Goal: Complete application form

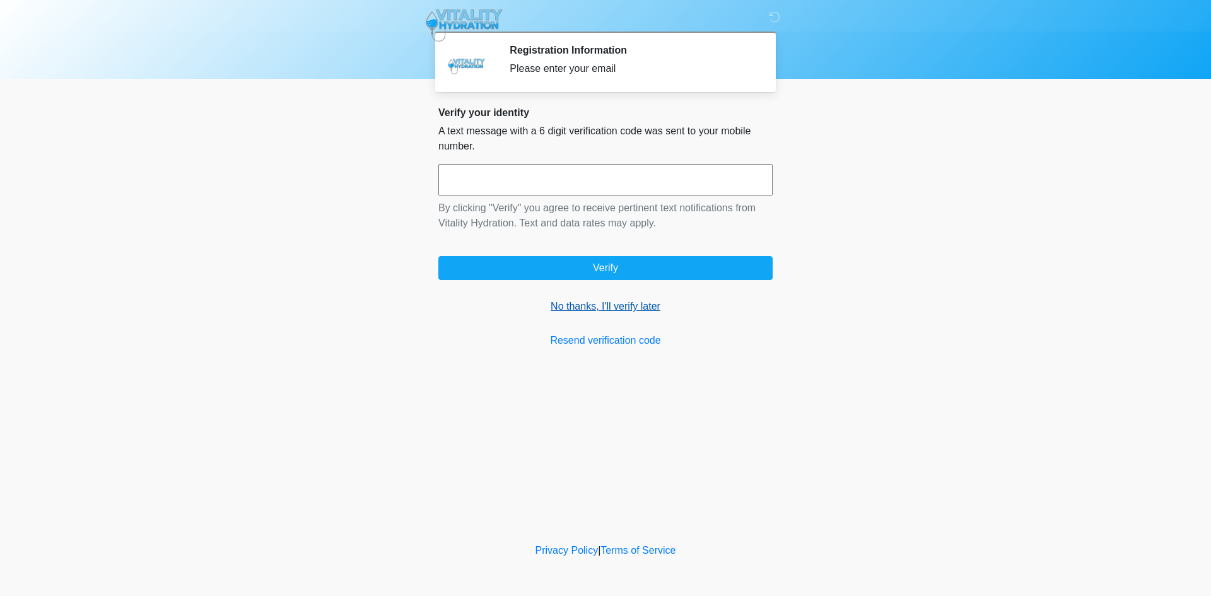
click at [587, 305] on link "No thanks, I'll verify later" at bounding box center [606, 306] width 334 height 15
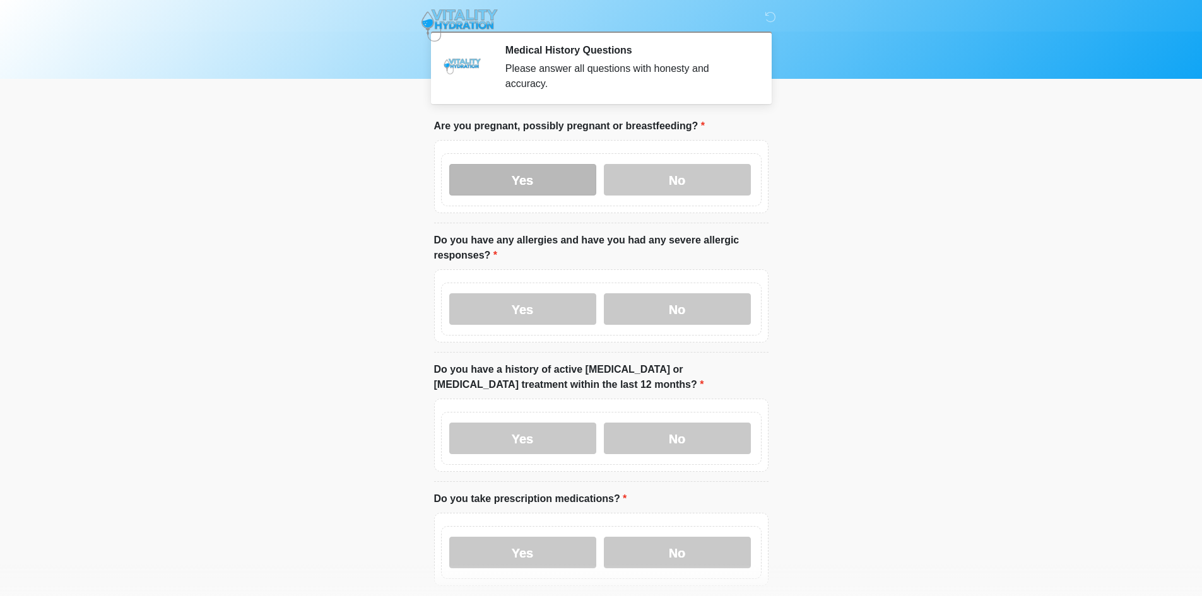
click at [512, 168] on label "Yes" at bounding box center [522, 180] width 147 height 32
click at [534, 303] on label "Yes" at bounding box center [522, 309] width 147 height 32
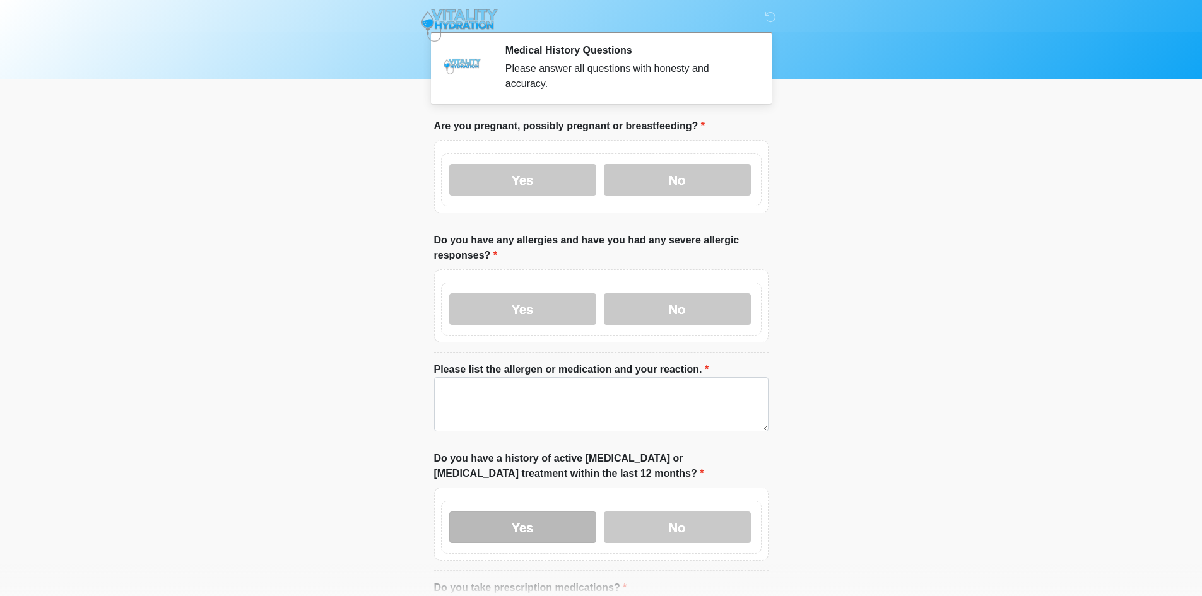
click at [509, 512] on label "Yes" at bounding box center [522, 528] width 147 height 32
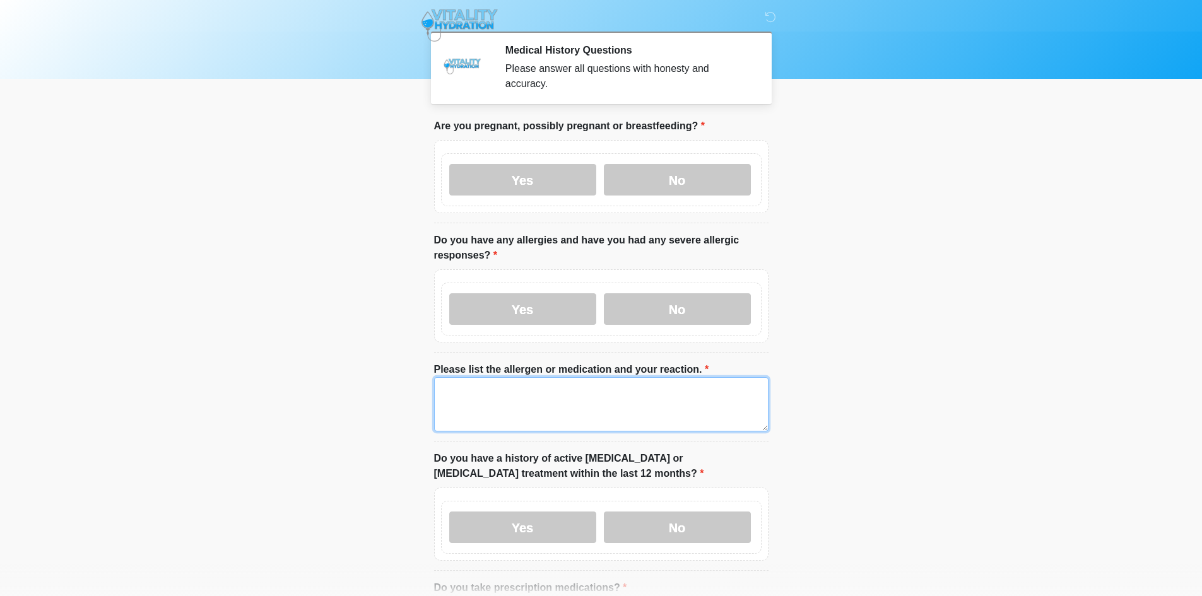
click at [530, 398] on textarea "Please list the allergen or medication and your reaction." at bounding box center [601, 404] width 334 height 54
drag, startPoint x: 530, startPoint y: 398, endPoint x: 185, endPoint y: 428, distance: 346.4
click at [185, 428] on body "‎ ‎ ‎ ‎ Medical History Questions Please answer all questions with honesty and …" at bounding box center [601, 298] width 1202 height 596
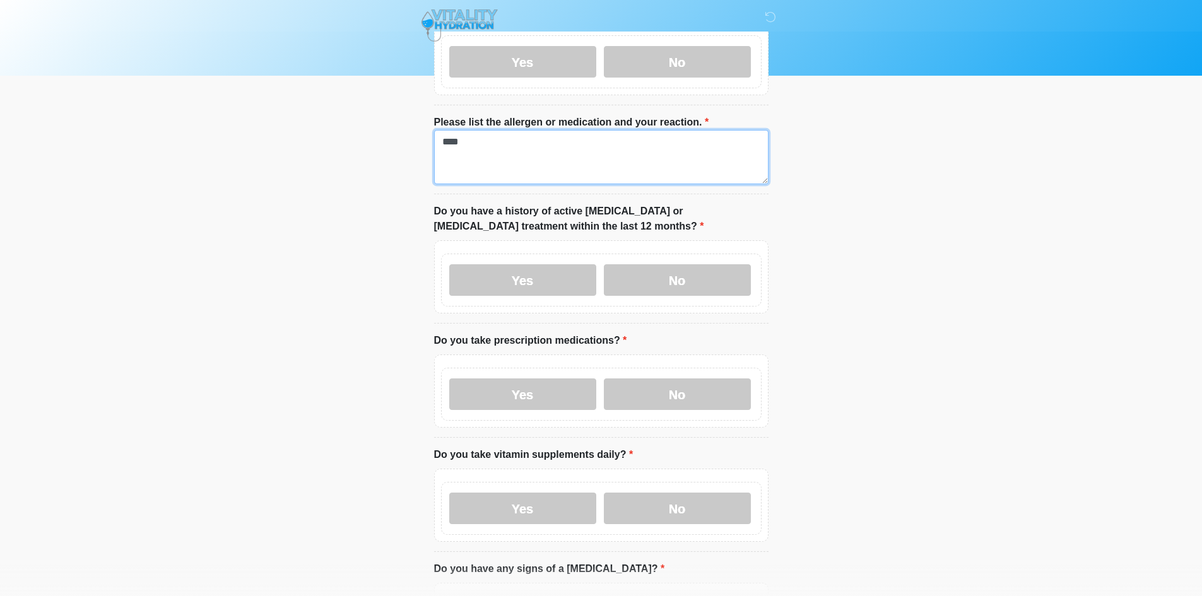
scroll to position [315, 0]
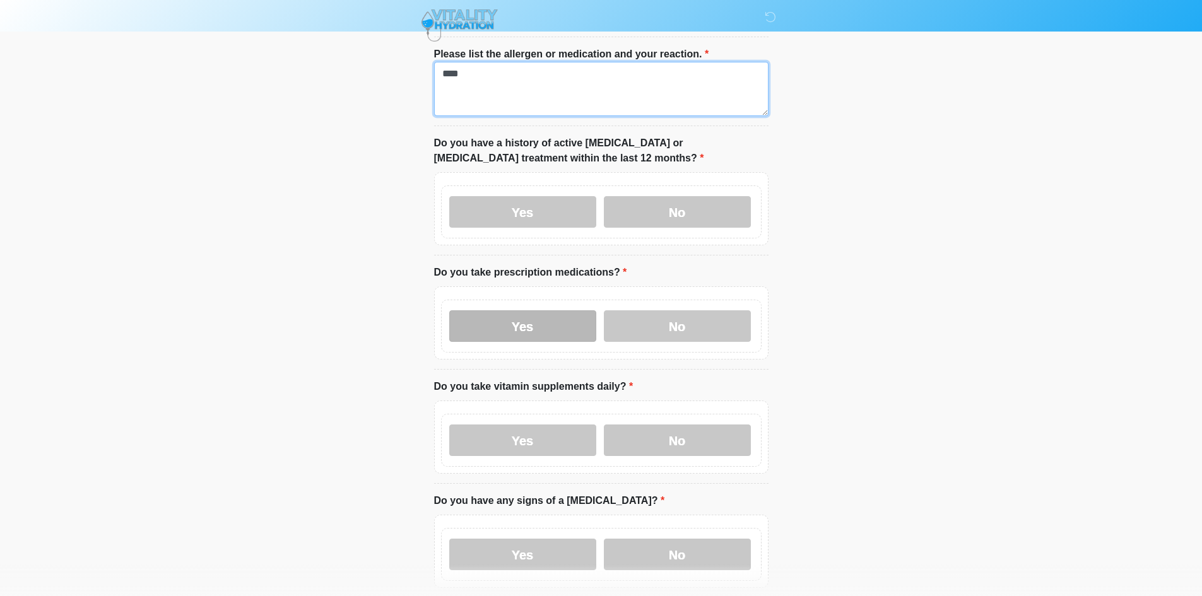
type textarea "****"
click at [508, 310] on label "Yes" at bounding box center [522, 326] width 147 height 32
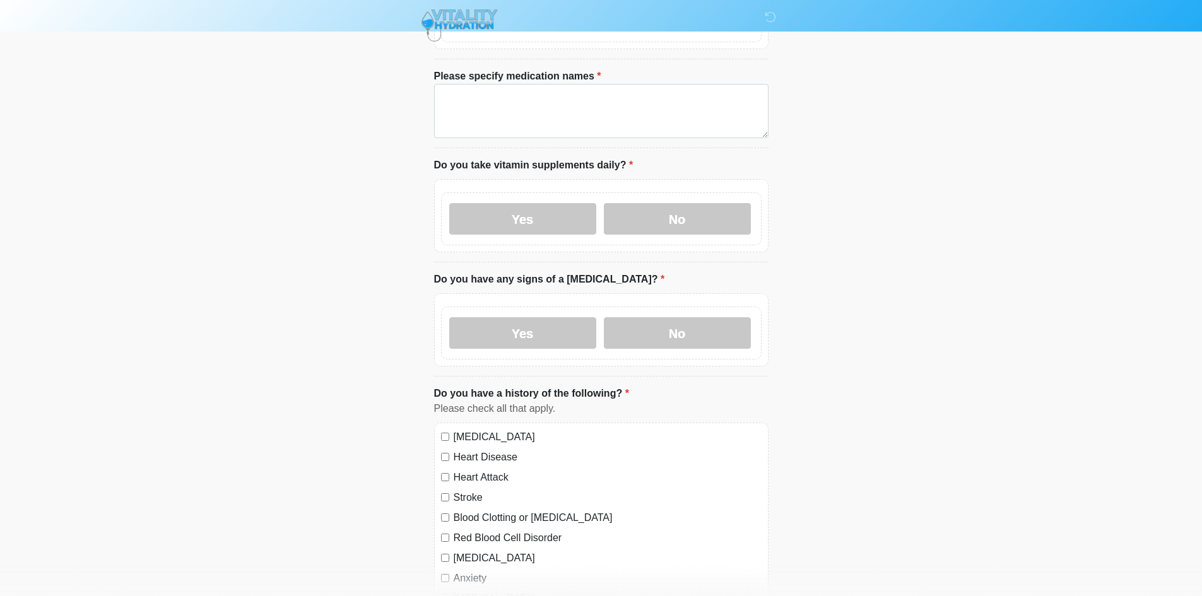
scroll to position [694, 0]
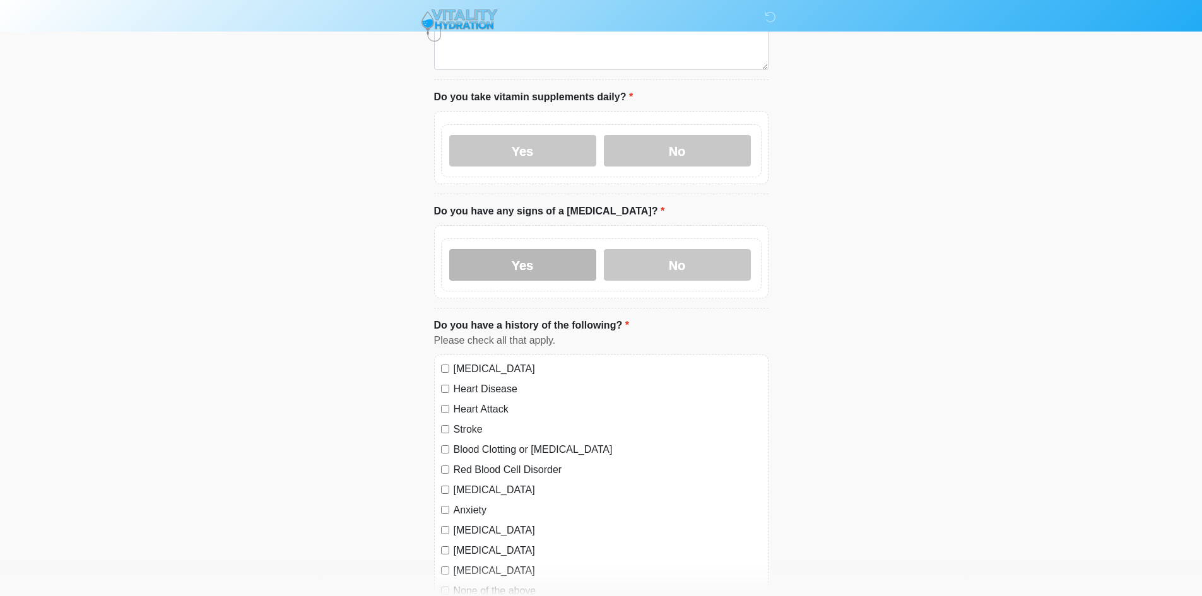
drag, startPoint x: 515, startPoint y: 247, endPoint x: 526, endPoint y: 115, distance: 131.7
click at [515, 249] on label "Yes" at bounding box center [522, 265] width 147 height 32
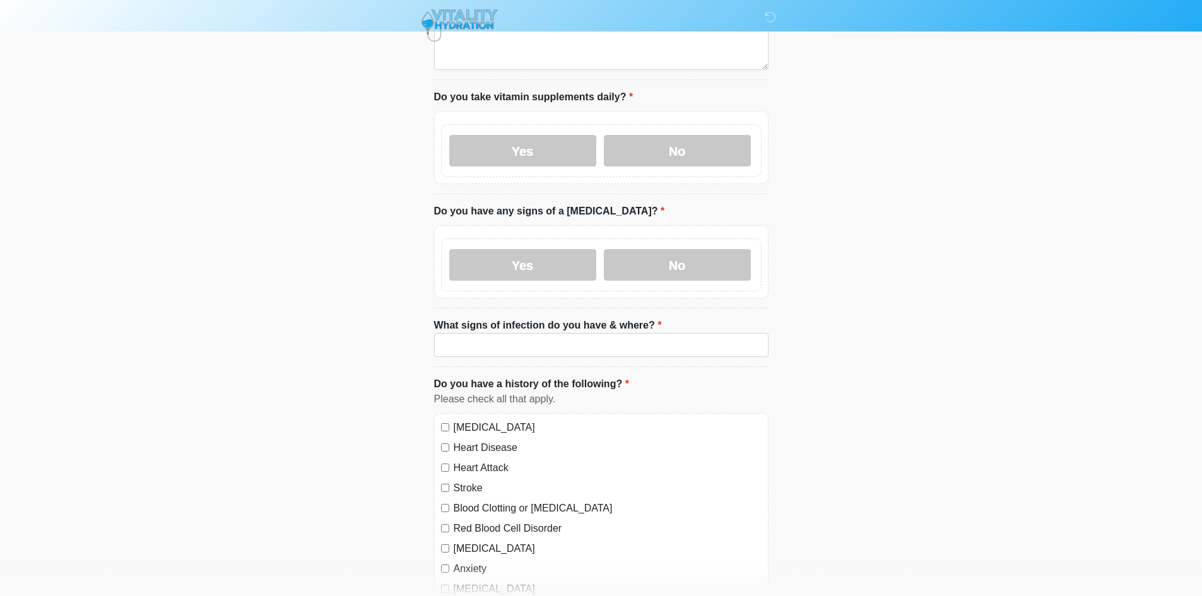
click at [526, 124] on div "Yes No" at bounding box center [601, 150] width 321 height 53
click at [518, 135] on label "Yes" at bounding box center [522, 151] width 147 height 32
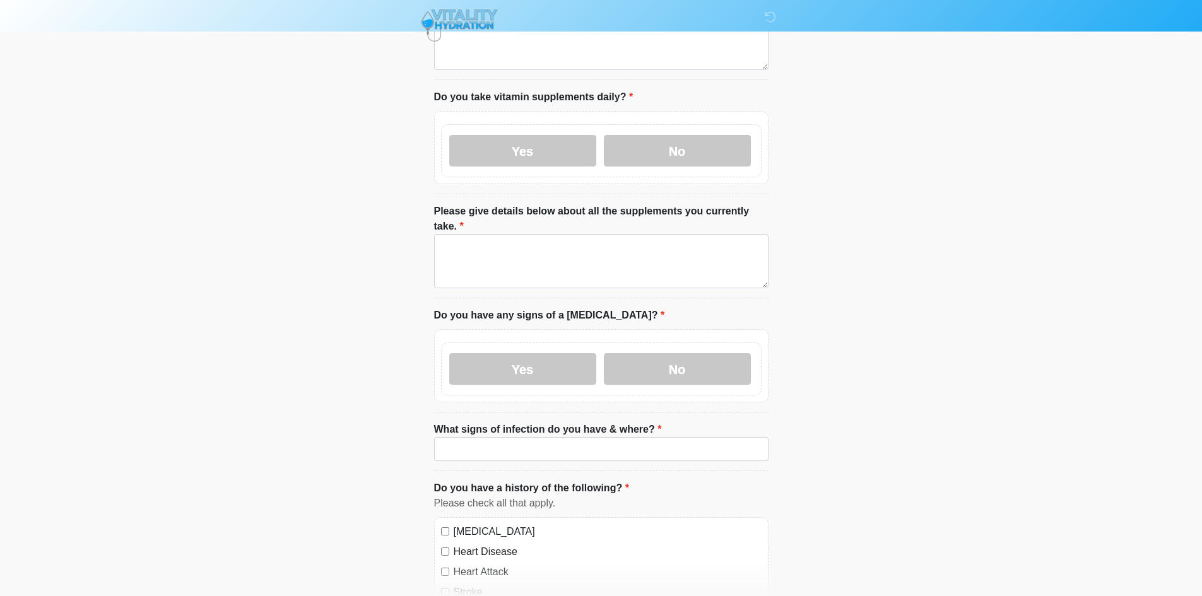
click at [532, 49] on div at bounding box center [592, 25] width 379 height 51
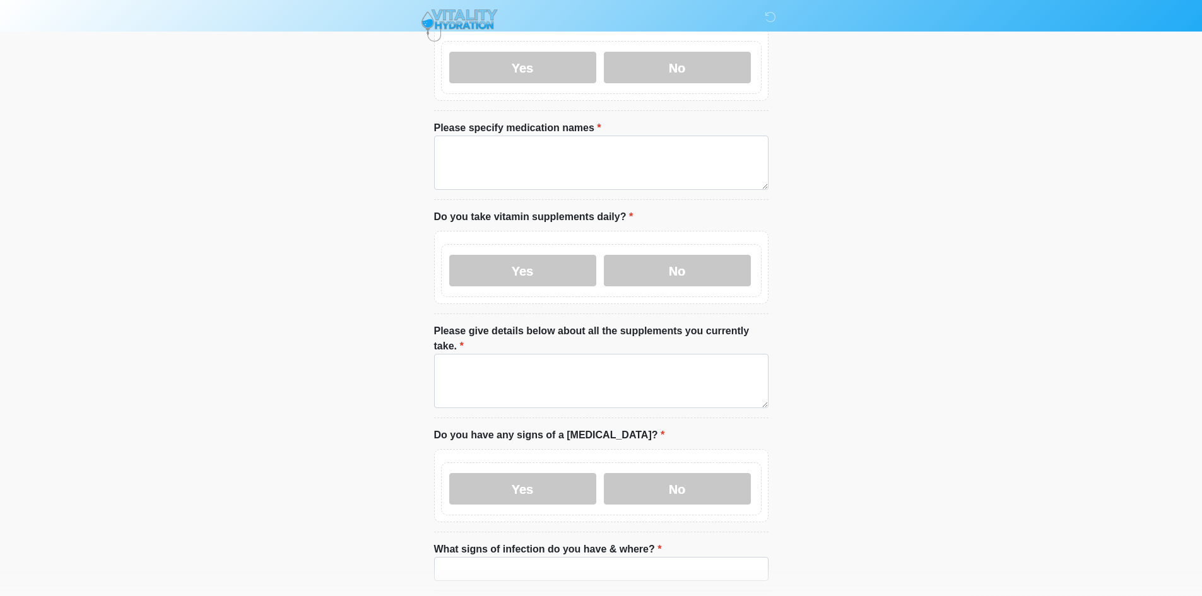
scroll to position [568, 0]
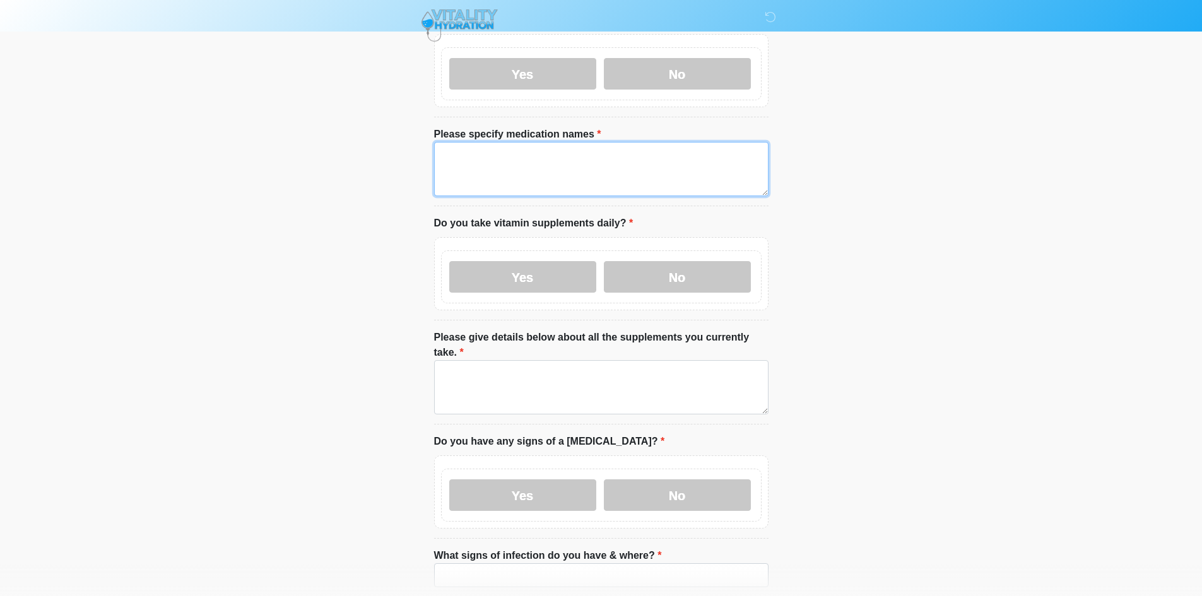
click at [507, 167] on textarea "Please specify medication names" at bounding box center [601, 169] width 334 height 54
paste textarea "****"
type textarea "****"
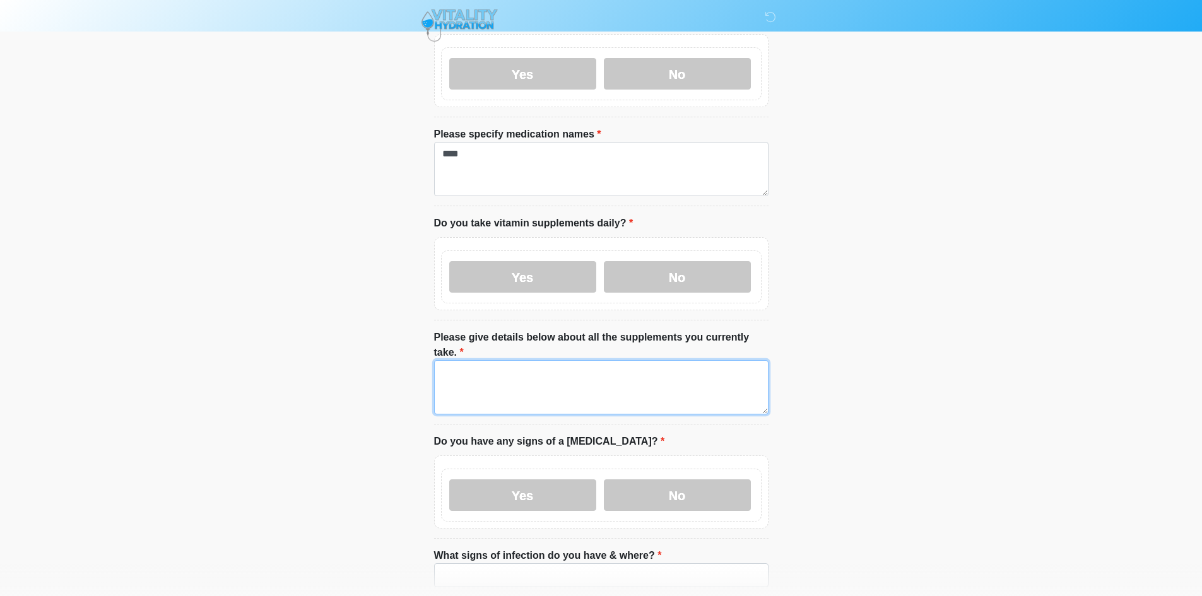
click at [522, 367] on textarea "Please give details below about all the supplements you currently take." at bounding box center [601, 387] width 334 height 54
paste textarea "****"
type textarea "****"
click at [486, 563] on input "What signs of infection do you have & where?" at bounding box center [601, 575] width 334 height 24
paste input "****"
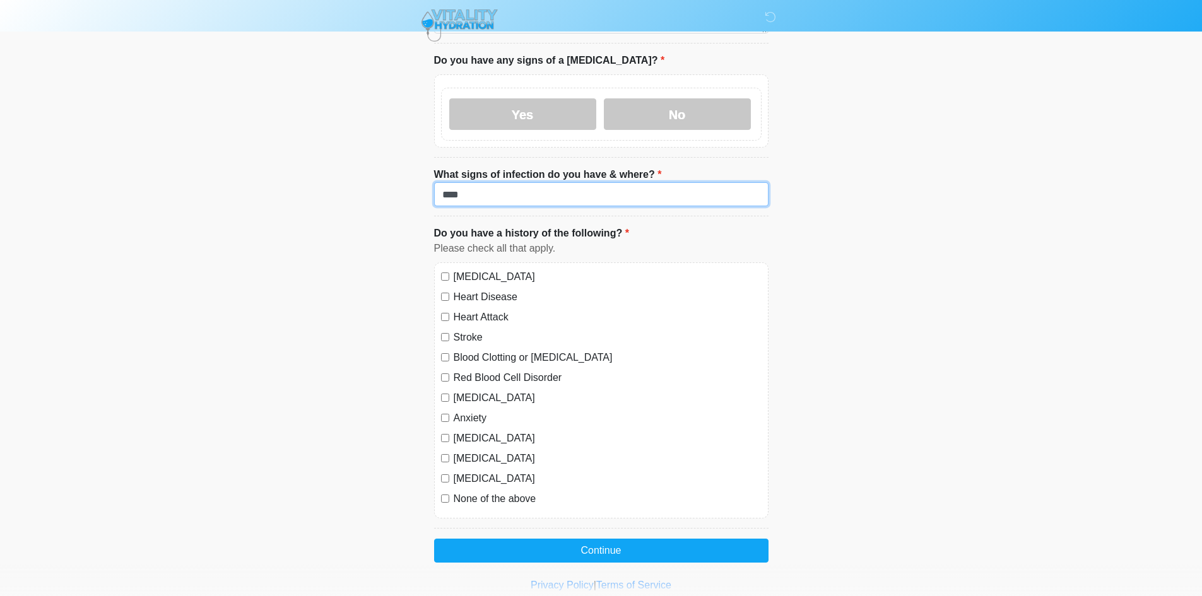
scroll to position [957, 0]
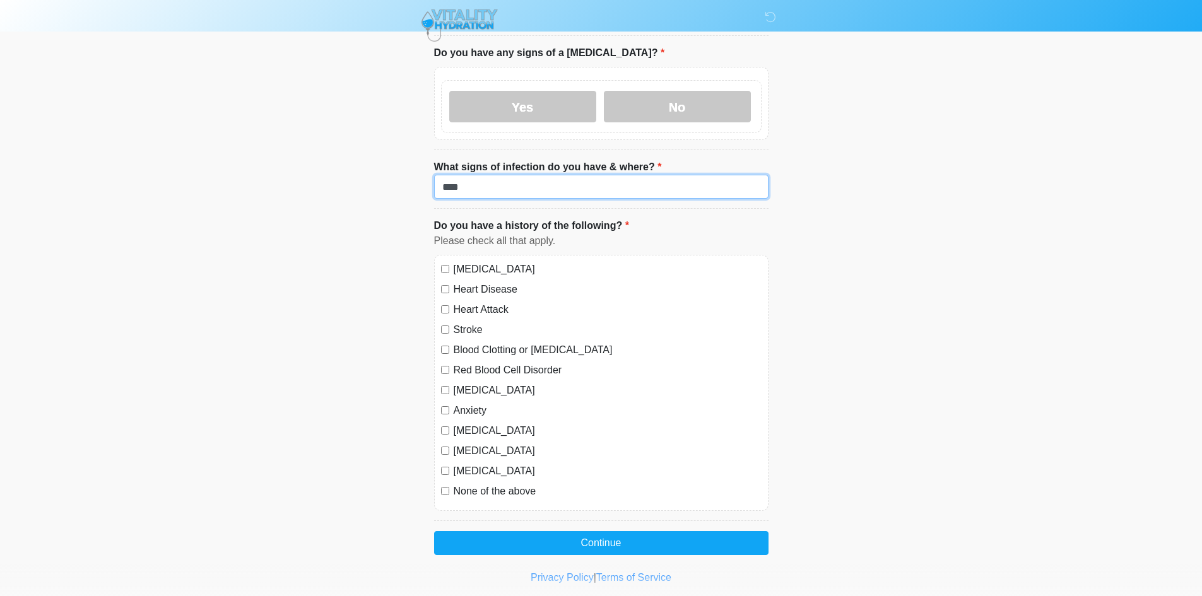
type input "****"
click at [498, 262] on label "[MEDICAL_DATA]" at bounding box center [608, 269] width 308 height 15
click at [489, 282] on label "Heart Disease" at bounding box center [608, 289] width 308 height 15
click at [480, 302] on label "Heart Attack" at bounding box center [608, 309] width 308 height 15
click at [467, 322] on label "Stroke" at bounding box center [608, 329] width 308 height 15
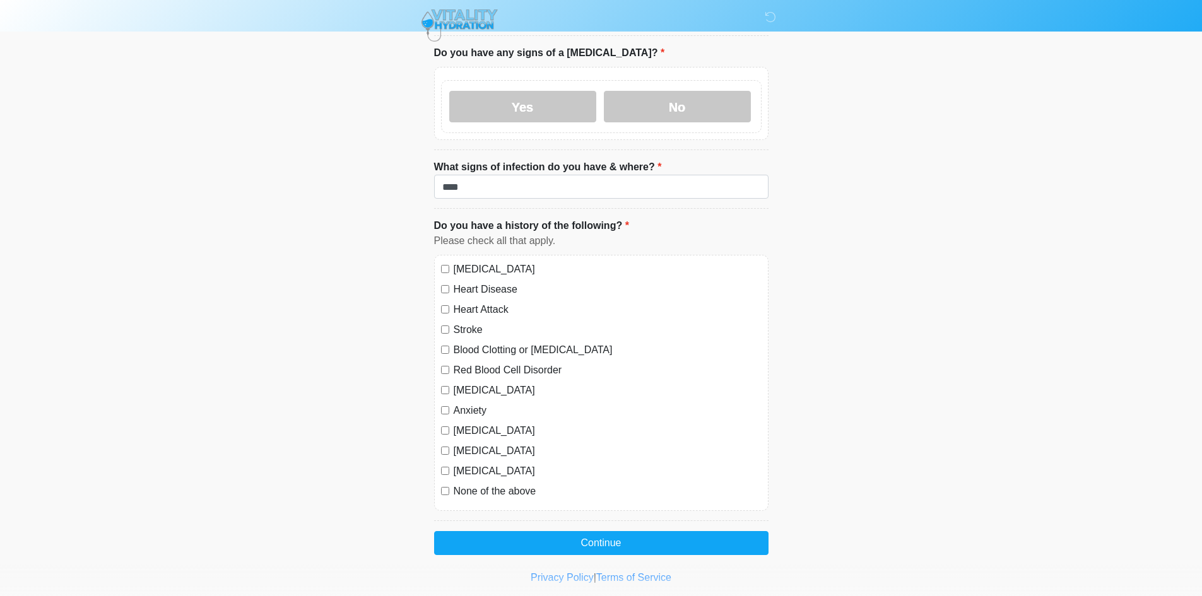
click at [474, 343] on label "Blood Clotting or [MEDICAL_DATA]" at bounding box center [608, 350] width 308 height 15
click at [480, 363] on label "Red Blood Cell Disorder" at bounding box center [608, 370] width 308 height 15
click at [483, 383] on label "[MEDICAL_DATA]" at bounding box center [608, 390] width 308 height 15
click at [481, 403] on label "Anxiety" at bounding box center [608, 410] width 308 height 15
drag, startPoint x: 481, startPoint y: 403, endPoint x: 481, endPoint y: 410, distance: 6.9
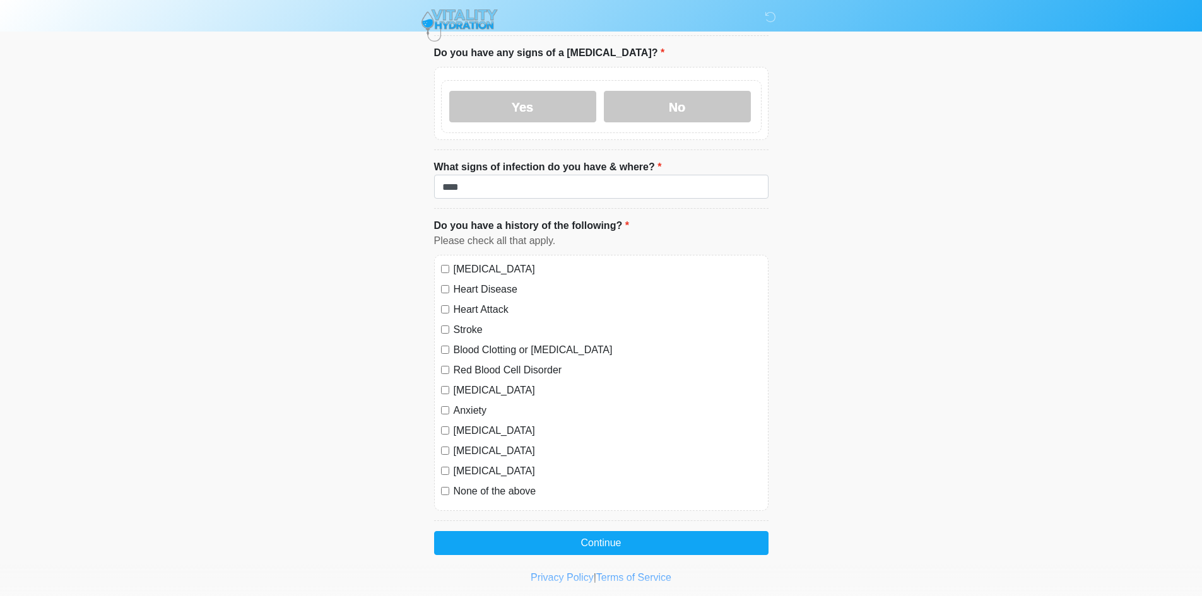
click at [481, 423] on label "[MEDICAL_DATA]" at bounding box center [608, 430] width 308 height 15
drag, startPoint x: 481, startPoint y: 419, endPoint x: 478, endPoint y: 440, distance: 21.1
click at [481, 444] on label "[MEDICAL_DATA]" at bounding box center [608, 451] width 308 height 15
drag, startPoint x: 476, startPoint y: 445, endPoint x: 475, endPoint y: 463, distance: 18.3
click at [476, 464] on label "[MEDICAL_DATA]" at bounding box center [608, 471] width 308 height 15
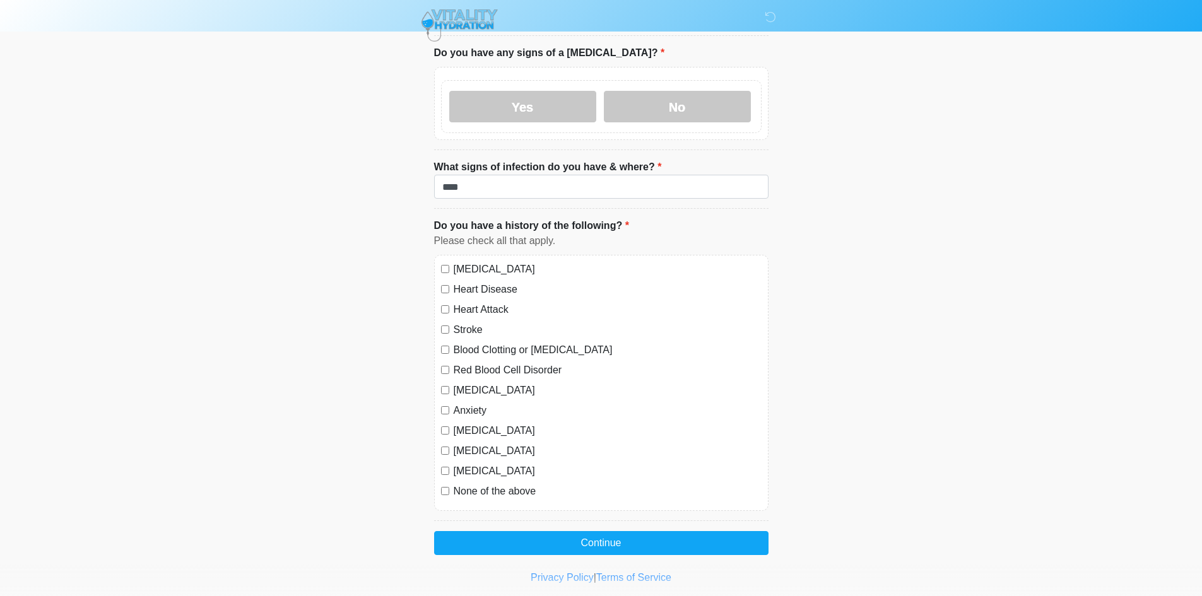
click at [478, 472] on div "[MEDICAL_DATA] Heart Disease Heart Attack Stroke Blood Clotting or [MEDICAL_DAT…" at bounding box center [601, 383] width 334 height 256
click at [476, 484] on label "None of the above" at bounding box center [608, 491] width 308 height 15
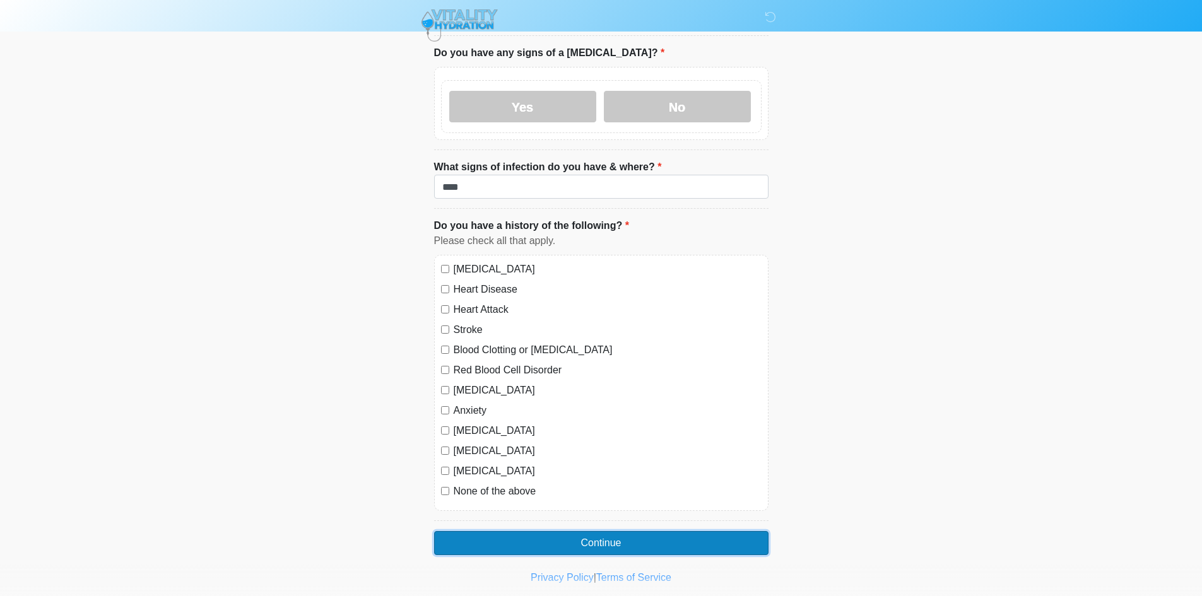
click at [493, 531] on button "Continue" at bounding box center [601, 543] width 334 height 24
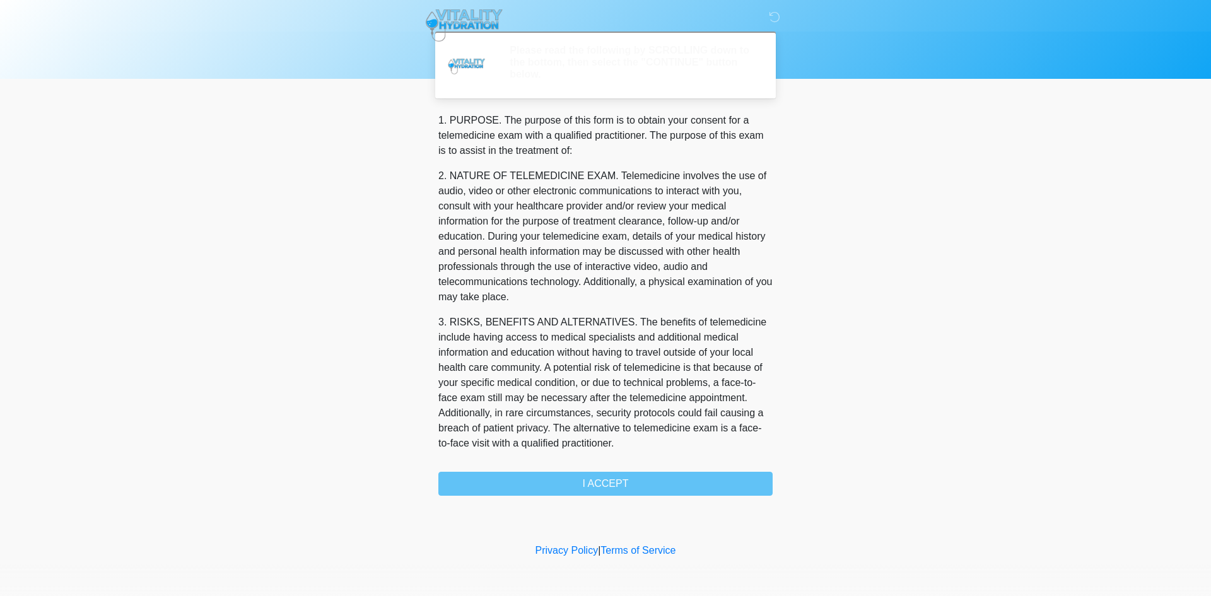
scroll to position [388, 0]
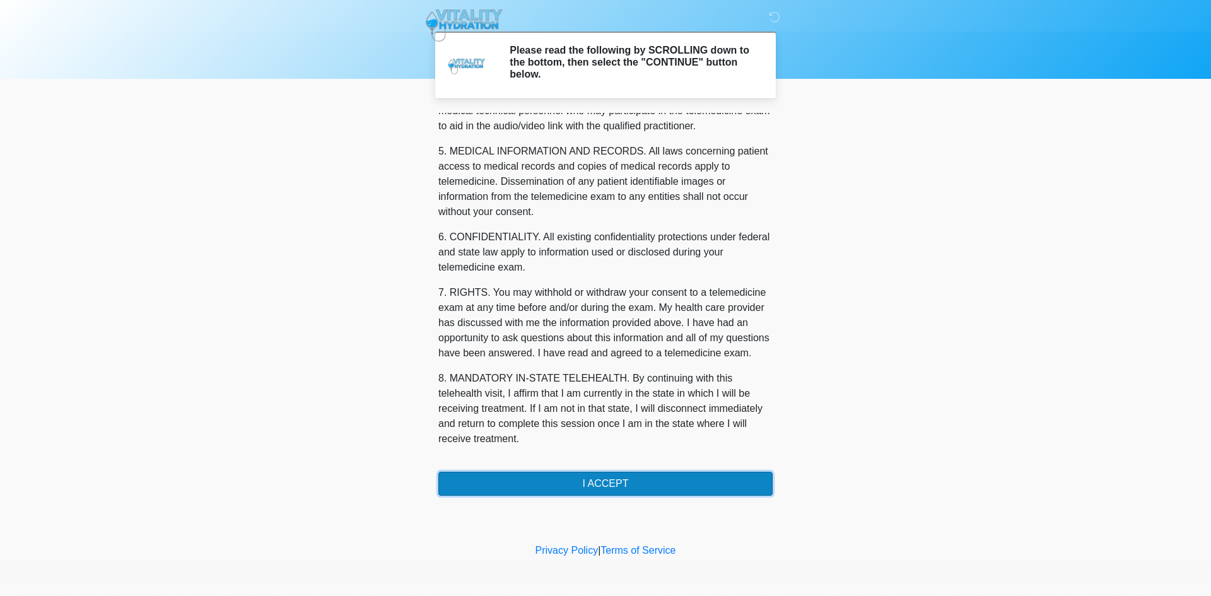
click at [627, 479] on button "I ACCEPT" at bounding box center [606, 484] width 334 height 24
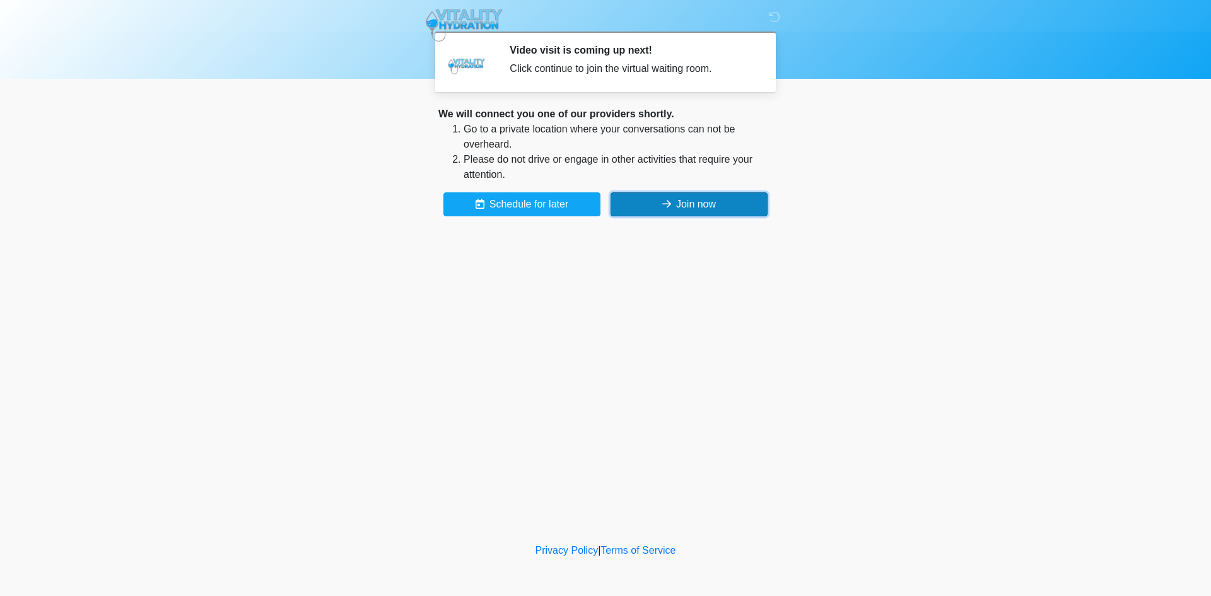
click at [714, 204] on button "Join now" at bounding box center [689, 204] width 157 height 24
